Goal: Transaction & Acquisition: Purchase product/service

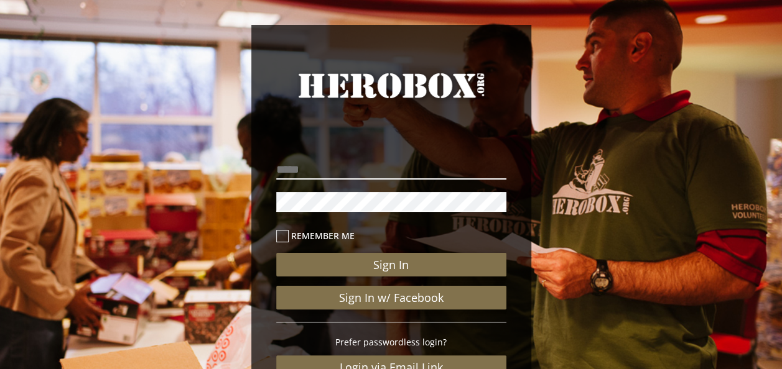
click at [353, 169] on input "email" at bounding box center [391, 170] width 230 height 20
type input "**********"
click at [289, 233] on label "Remember me" at bounding box center [391, 236] width 230 height 14
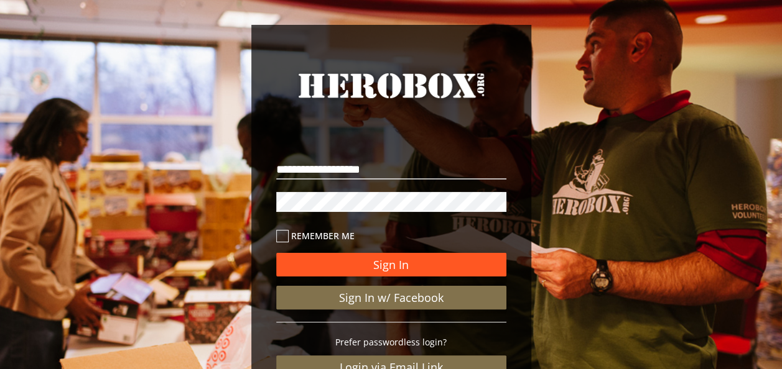
click at [378, 271] on button "Sign In" at bounding box center [391, 265] width 230 height 24
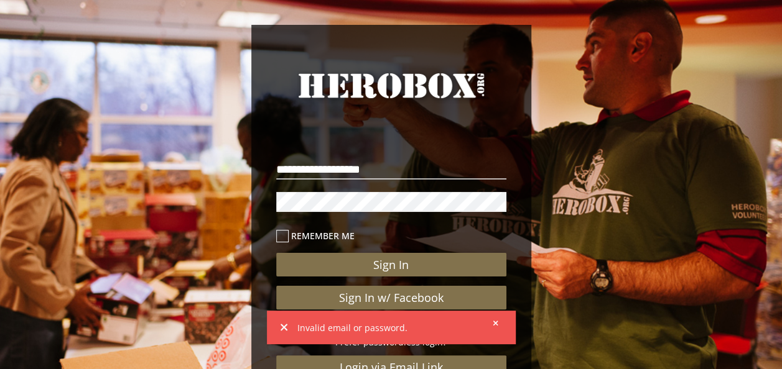
click at [253, 195] on div "**********" at bounding box center [391, 254] width 280 height 458
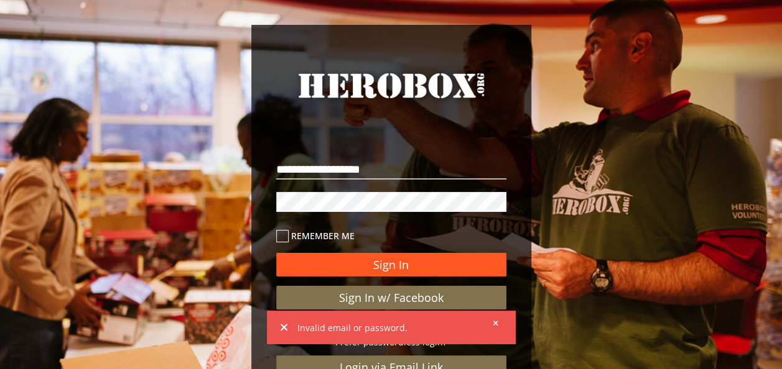
click at [386, 259] on button "Sign In" at bounding box center [391, 265] width 230 height 24
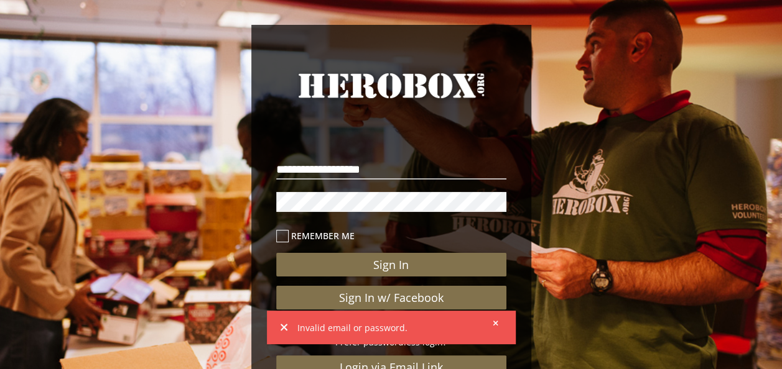
click at [256, 198] on div "**********" at bounding box center [391, 254] width 280 height 458
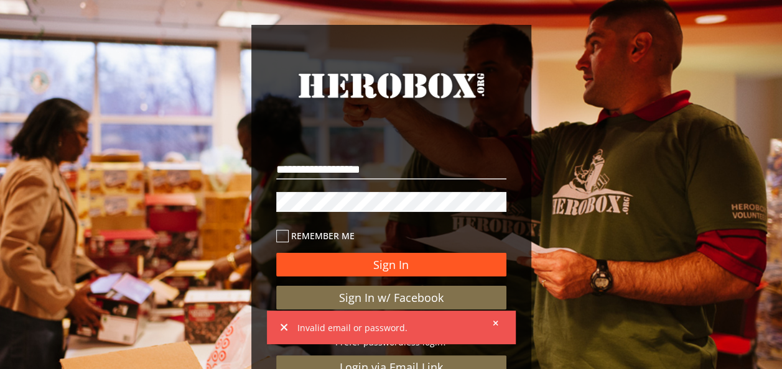
click at [358, 267] on button "Sign In" at bounding box center [391, 265] width 230 height 24
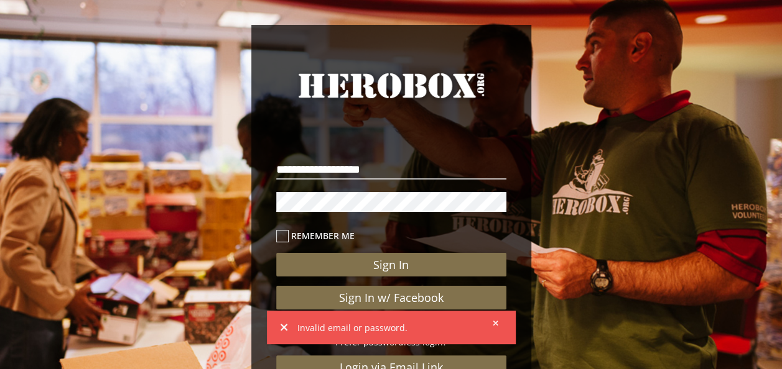
click at [495, 322] on icon at bounding box center [495, 323] width 5 height 5
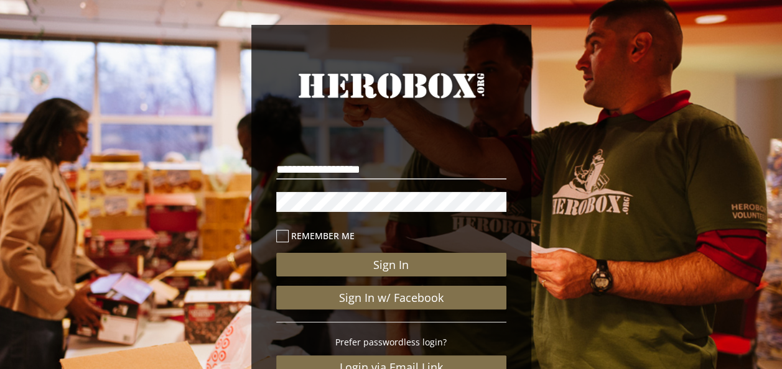
click at [251, 203] on div "**********" at bounding box center [391, 254] width 280 height 458
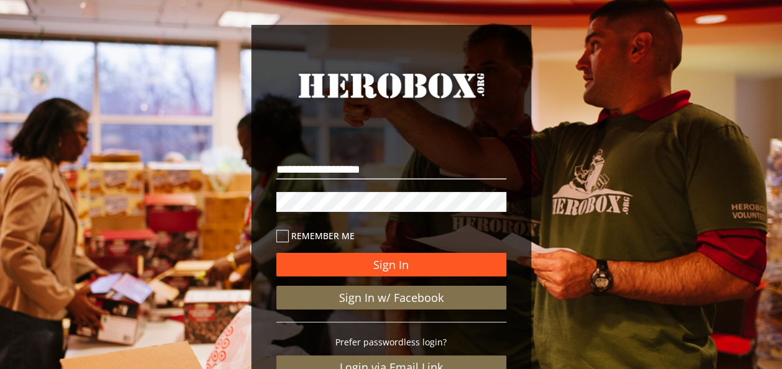
click at [373, 265] on button "Sign In" at bounding box center [391, 265] width 230 height 24
click at [409, 264] on button "Sign In" at bounding box center [391, 265] width 230 height 24
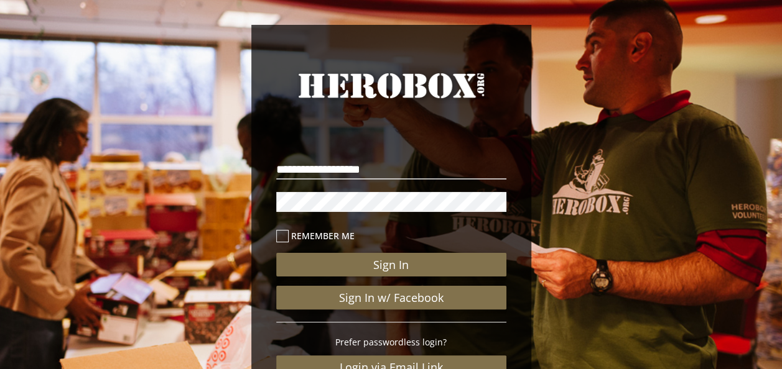
click at [265, 200] on div "**********" at bounding box center [391, 254] width 280 height 458
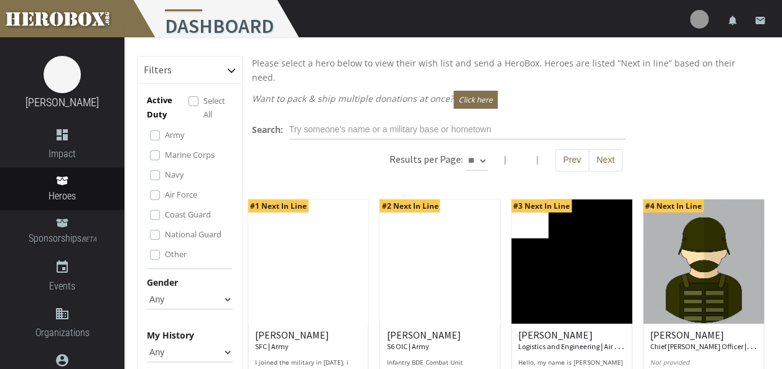
click at [165, 134] on label "Army" at bounding box center [175, 135] width 20 height 14
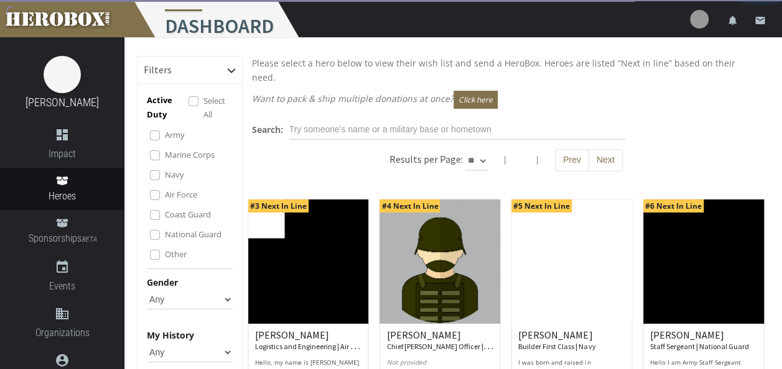
click at [165, 173] on label "Navy" at bounding box center [174, 175] width 19 height 14
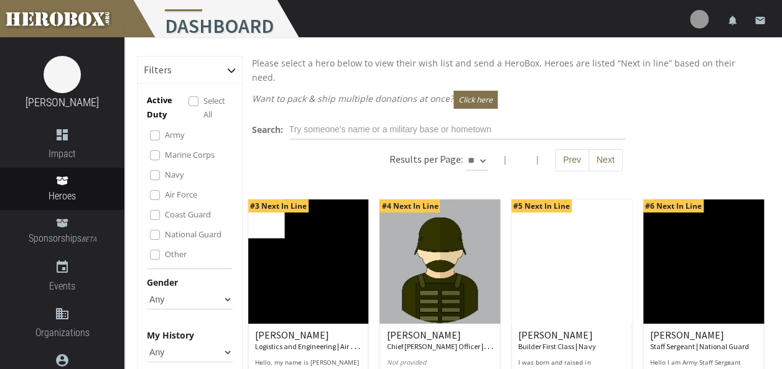
click at [165, 197] on label "Air Force" at bounding box center [181, 195] width 32 height 14
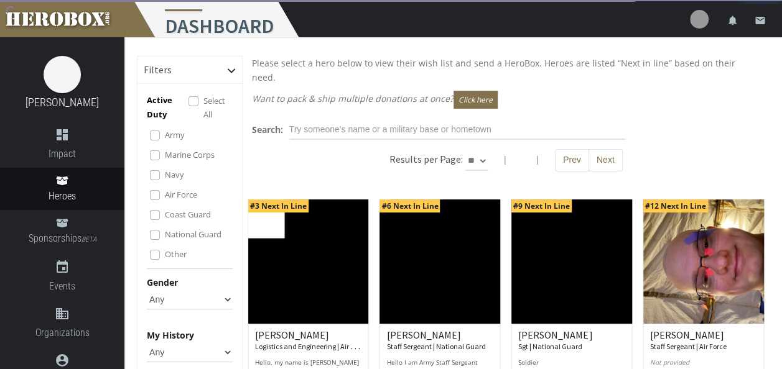
drag, startPoint x: 153, startPoint y: 210, endPoint x: 153, endPoint y: 221, distance: 11.8
click at [165, 212] on label "Coast Guard" at bounding box center [188, 215] width 46 height 14
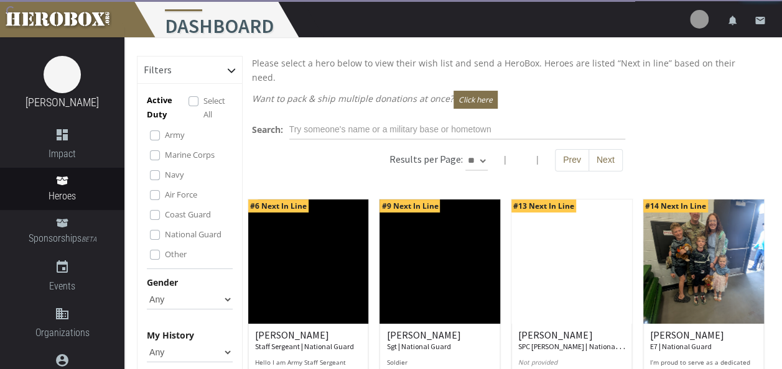
click at [153, 229] on div "National Guard" at bounding box center [191, 235] width 83 height 15
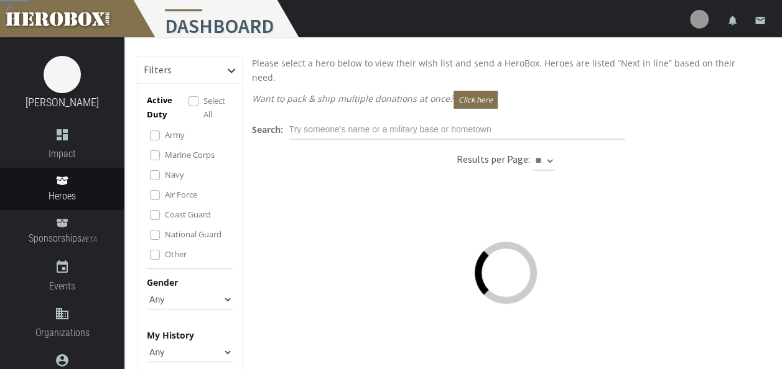
click at [165, 251] on label "Other" at bounding box center [176, 255] width 22 height 14
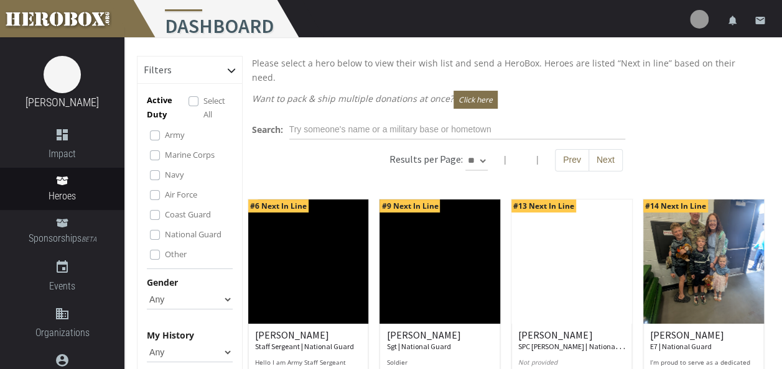
click at [165, 234] on label "National Guard" at bounding box center [193, 235] width 57 height 14
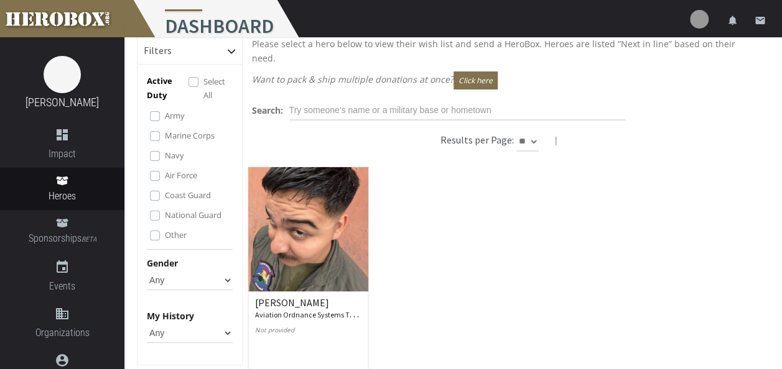
scroll to position [70, 0]
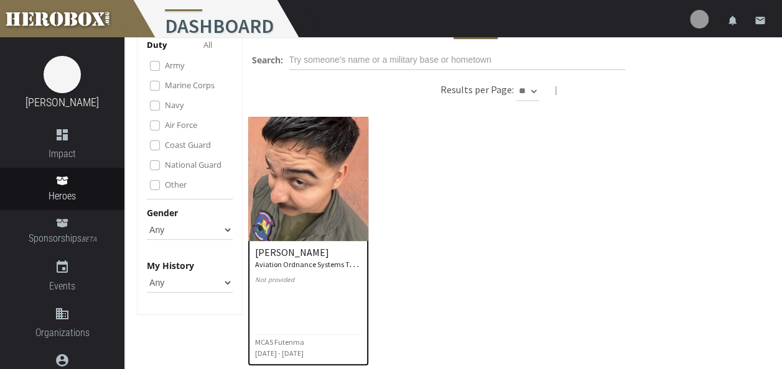
click at [300, 258] on small "Aviation Ordnance Systems Technician | Marine Corps" at bounding box center [341, 264] width 172 height 12
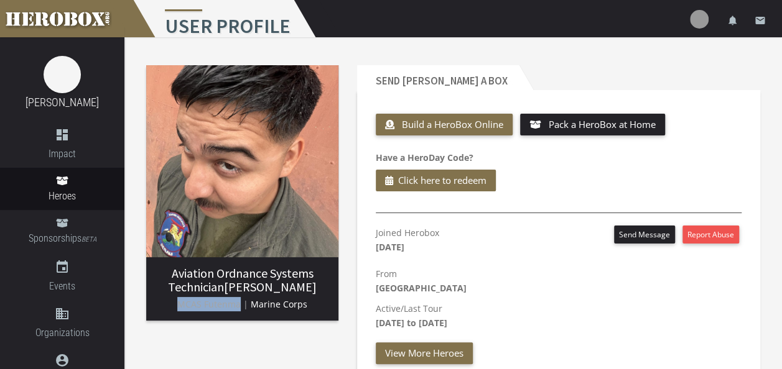
drag, startPoint x: 241, startPoint y: 305, endPoint x: 180, endPoint y: 307, distance: 61.6
click at [180, 307] on span "MCAS Futenma |" at bounding box center [212, 305] width 71 height 12
drag, startPoint x: 180, startPoint y: 307, endPoint x: 190, endPoint y: 306, distance: 10.6
copy span "MCAS Futenma"
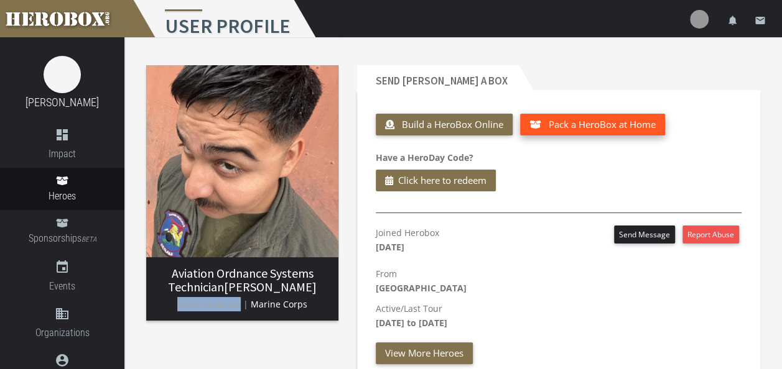
click at [581, 122] on span "Pack a HeroBox at Home" at bounding box center [602, 124] width 107 height 12
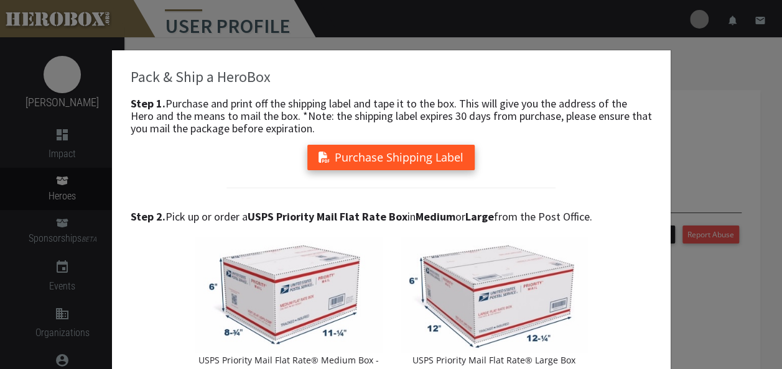
click at [403, 157] on button "Purchase Shipping Label" at bounding box center [390, 158] width 167 height 26
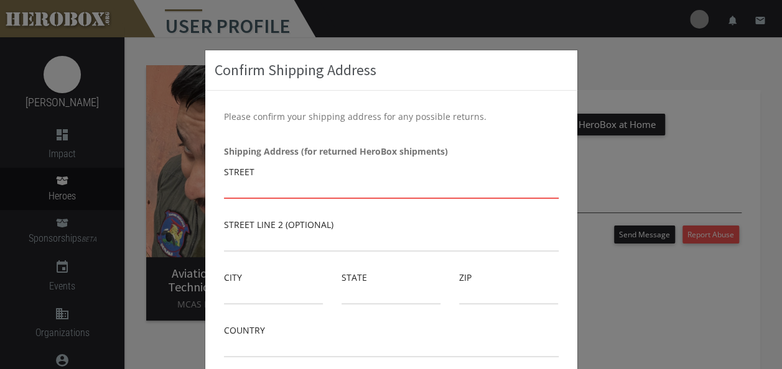
click at [316, 187] on input "text" at bounding box center [391, 189] width 335 height 20
type input "[STREET_ADDRESS]"
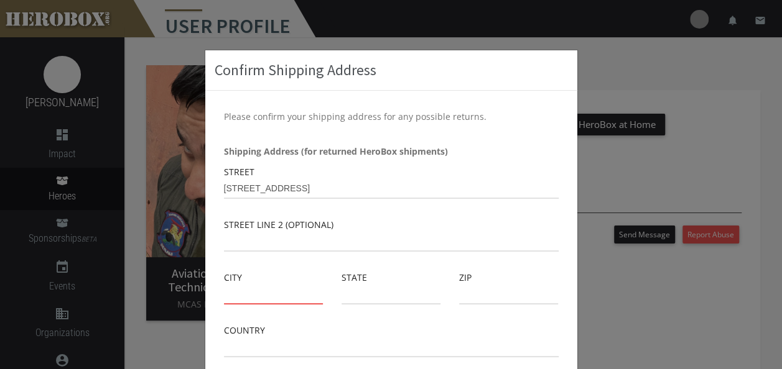
type input "[PERSON_NAME]"
type input "[US_STATE]"
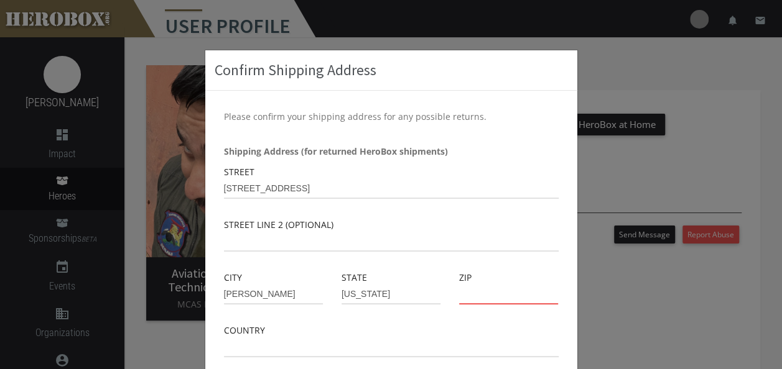
type input "75069"
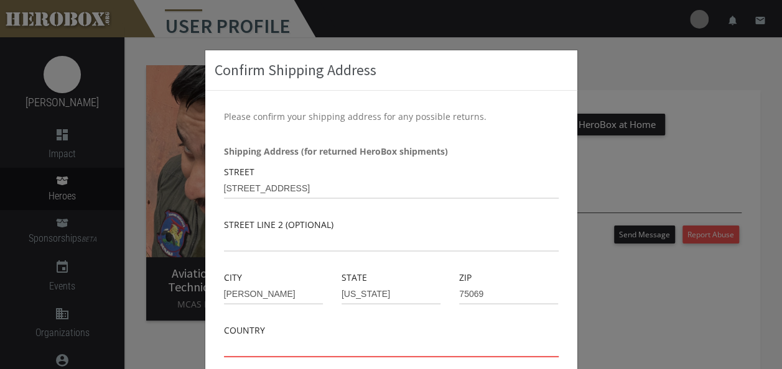
type input "[GEOGRAPHIC_DATA]"
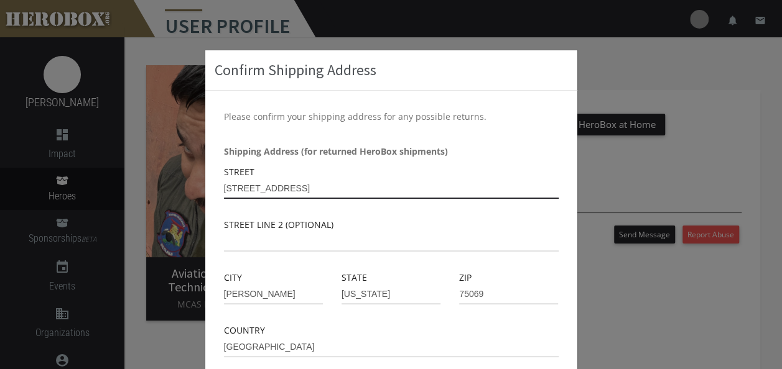
drag, startPoint x: 402, startPoint y: 187, endPoint x: 216, endPoint y: 190, distance: 186.0
click at [216, 190] on div "Please confirm your shipping address for any possible returns. Shipping Address…" at bounding box center [391, 243] width 372 height 304
click at [272, 185] on input "[STREET_ADDRESS]" at bounding box center [391, 189] width 335 height 20
drag, startPoint x: 296, startPoint y: 187, endPoint x: 330, endPoint y: 187, distance: 34.2
click at [330, 187] on input "[STREET_ADDRESS]" at bounding box center [391, 189] width 335 height 20
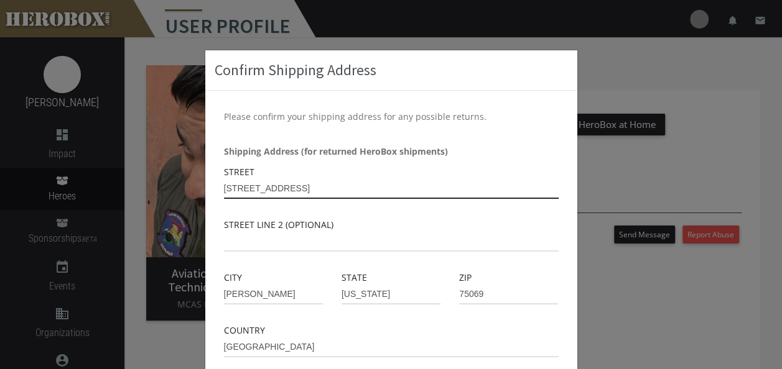
type input "[STREET_ADDRESS]"
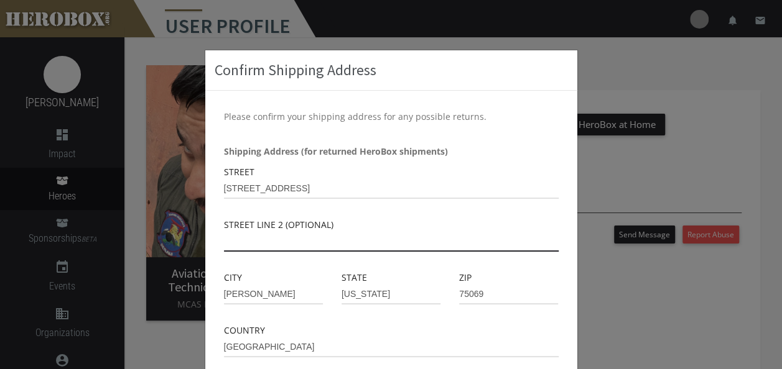
click at [239, 234] on input "text" at bounding box center [391, 242] width 335 height 20
paste input "Suite 400"
type input "Suite 400"
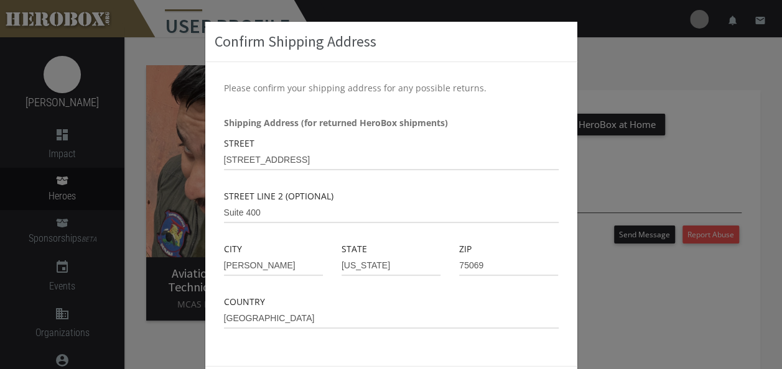
scroll to position [85, 0]
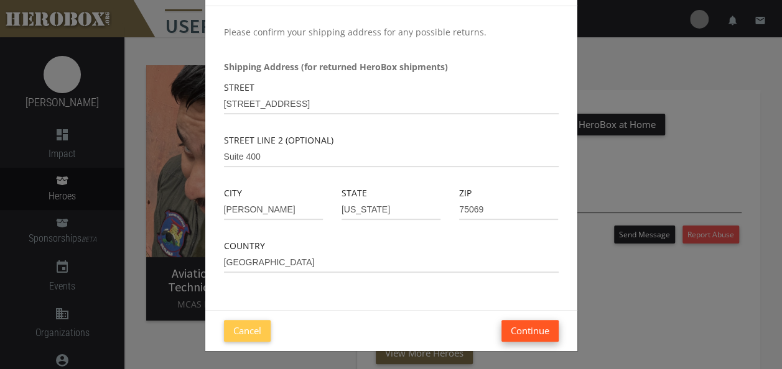
click at [534, 332] on button "Continue" at bounding box center [529, 331] width 57 height 22
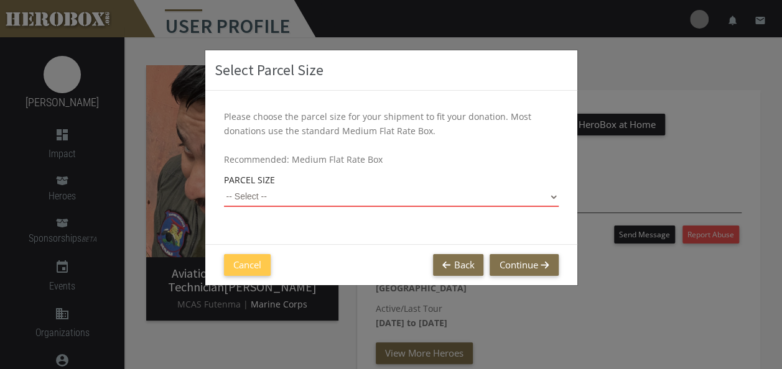
click at [553, 195] on select "-- Select -- Small Flat Rate Envelope (Est. $11.38) Medium Flat Rate Box (Est. …" at bounding box center [391, 197] width 335 height 20
click at [224, 187] on select "-- Select -- Small Flat Rate Envelope (Est. $11.38) Medium Flat Rate Box (Est. …" at bounding box center [391, 197] width 335 height 20
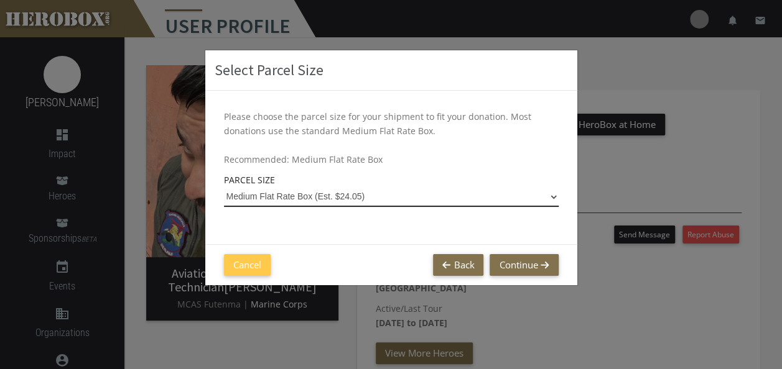
select select "Medium Flat Rate Box"
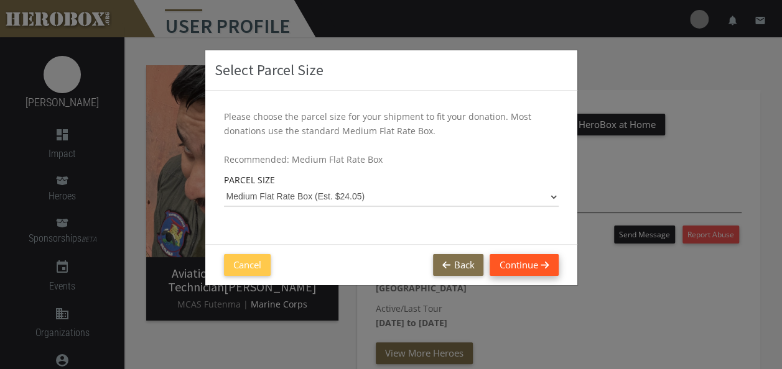
click at [522, 267] on button "Continue" at bounding box center [524, 265] width 68 height 22
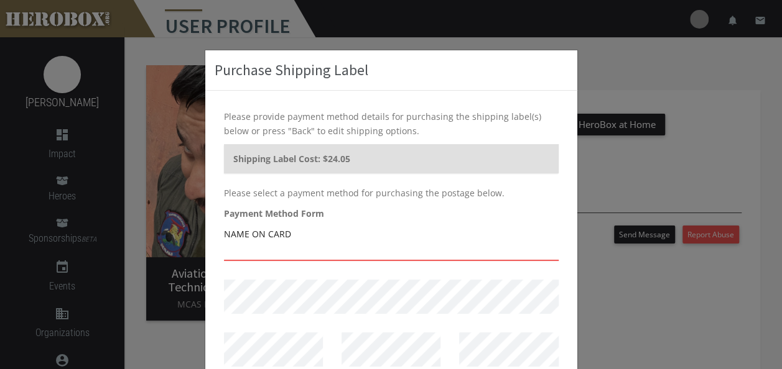
click at [302, 253] on input "text" at bounding box center [391, 251] width 335 height 20
type input "[PERSON_NAME]"
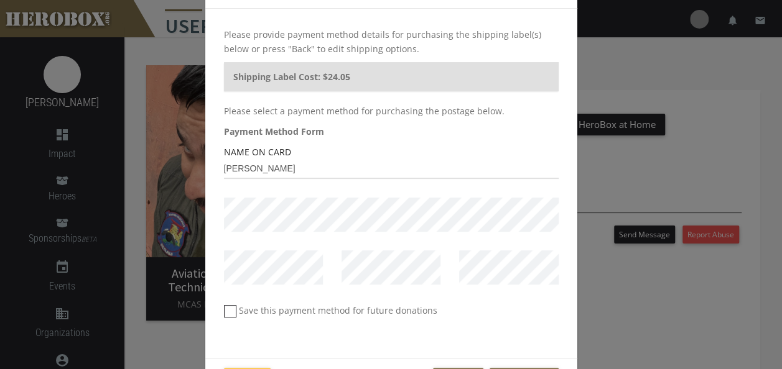
scroll to position [131, 0]
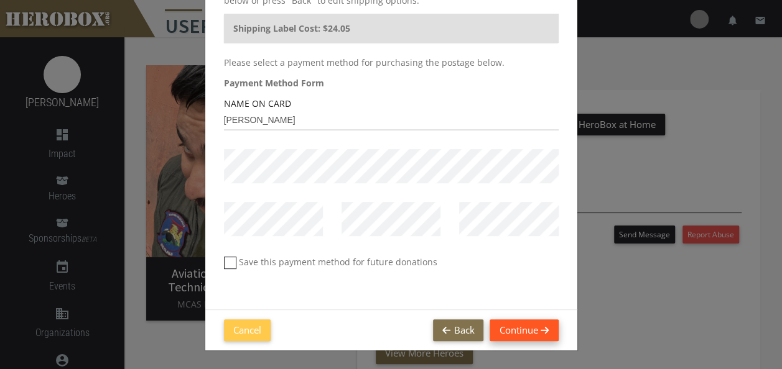
click at [512, 336] on button "Continue" at bounding box center [524, 331] width 68 height 22
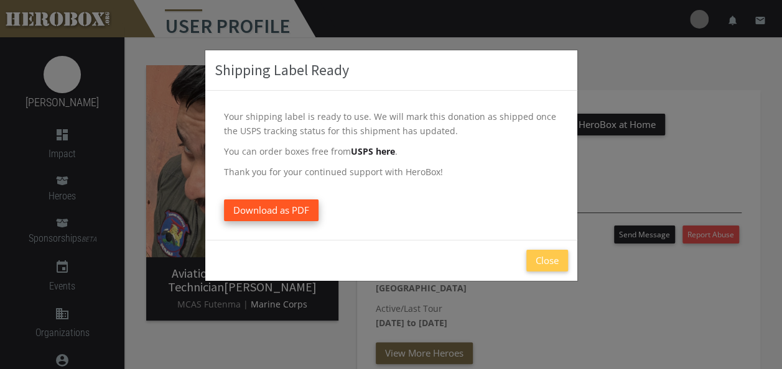
click at [270, 209] on span "Download as PDF" at bounding box center [271, 210] width 76 height 12
